Goal: Information Seeking & Learning: Learn about a topic

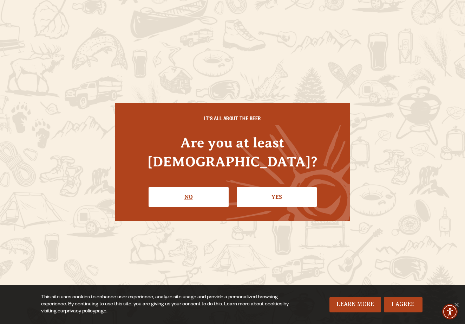
click at [208, 191] on link "No" at bounding box center [189, 197] width 80 height 20
click at [273, 187] on link "Yes" at bounding box center [277, 197] width 80 height 20
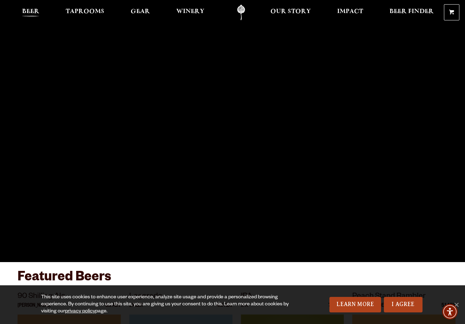
click at [39, 11] on span "Beer" at bounding box center [30, 12] width 17 height 6
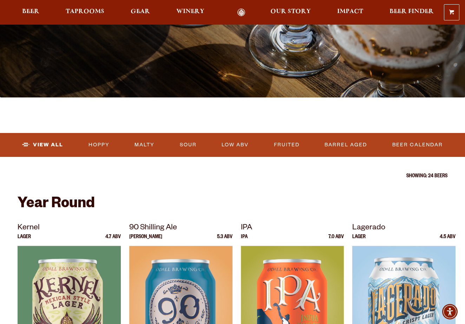
scroll to position [150, 0]
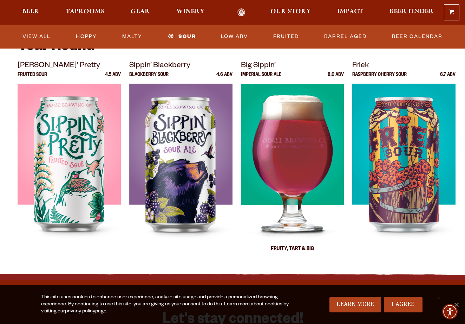
scroll to position [235, 0]
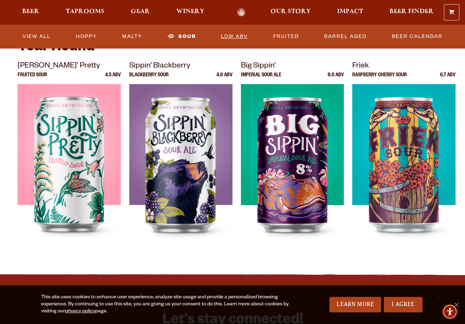
click at [239, 33] on link "Low ABV" at bounding box center [234, 36] width 33 height 16
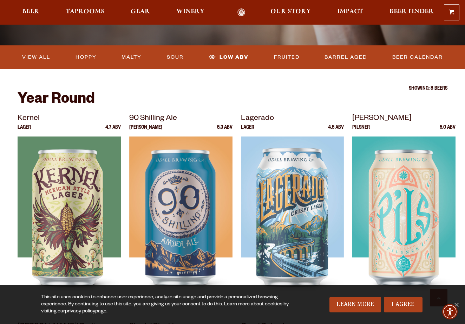
scroll to position [183, 0]
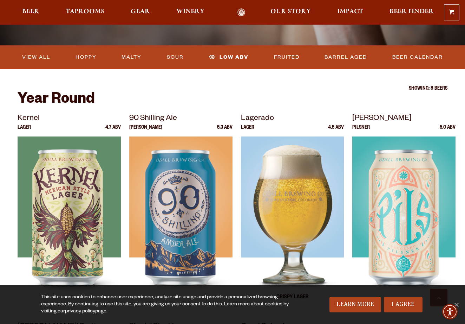
click at [295, 181] on img at bounding box center [292, 224] width 103 height 176
